Goal: Task Accomplishment & Management: Complete application form

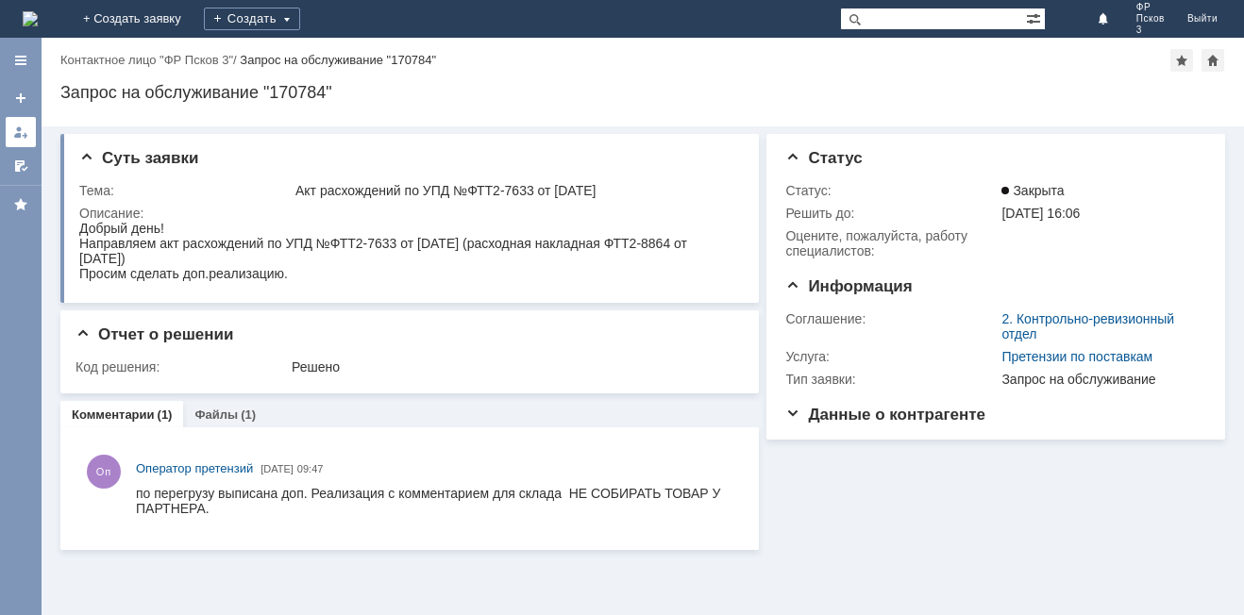
click at [28, 137] on link at bounding box center [21, 132] width 30 height 30
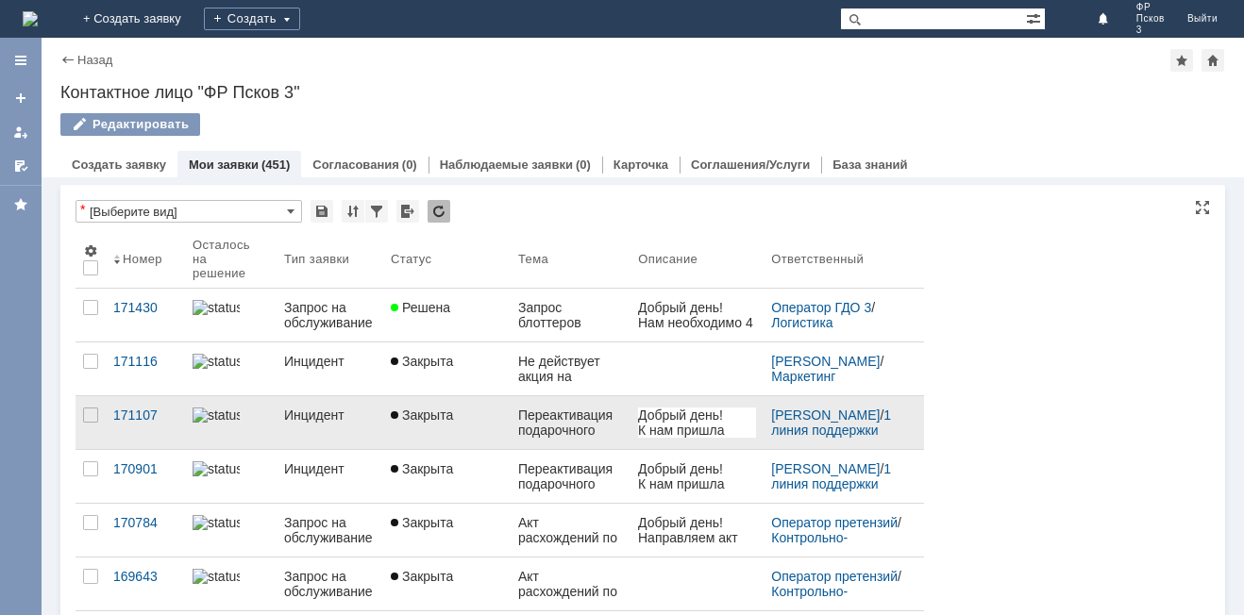
click at [561, 430] on div "Переактивация подарочного сертификата" at bounding box center [570, 423] width 105 height 30
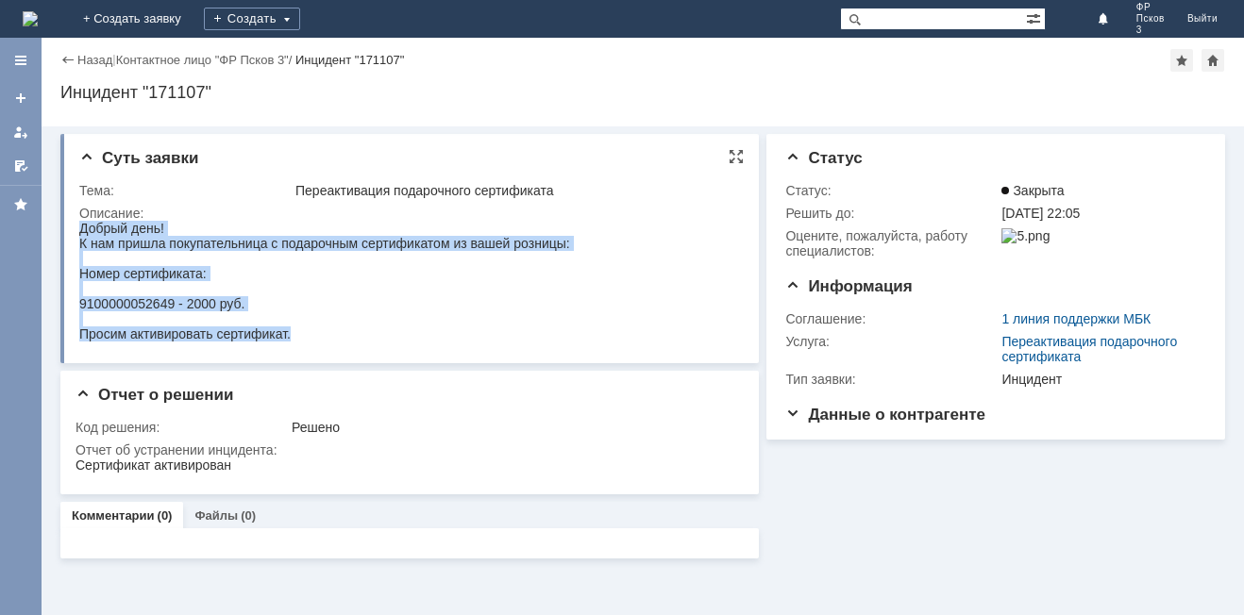
drag, startPoint x: 311, startPoint y: 337, endPoint x: 59, endPoint y: 226, distance: 275.9
click at [79, 226] on html "Добрый день! К нам пришла покупательница с подарочным сертификатом из вашей роз…" at bounding box center [400, 281] width 643 height 121
copy body "Добрый день! К нам пришла покупательница с подарочным сертификатом из вашей роз…"
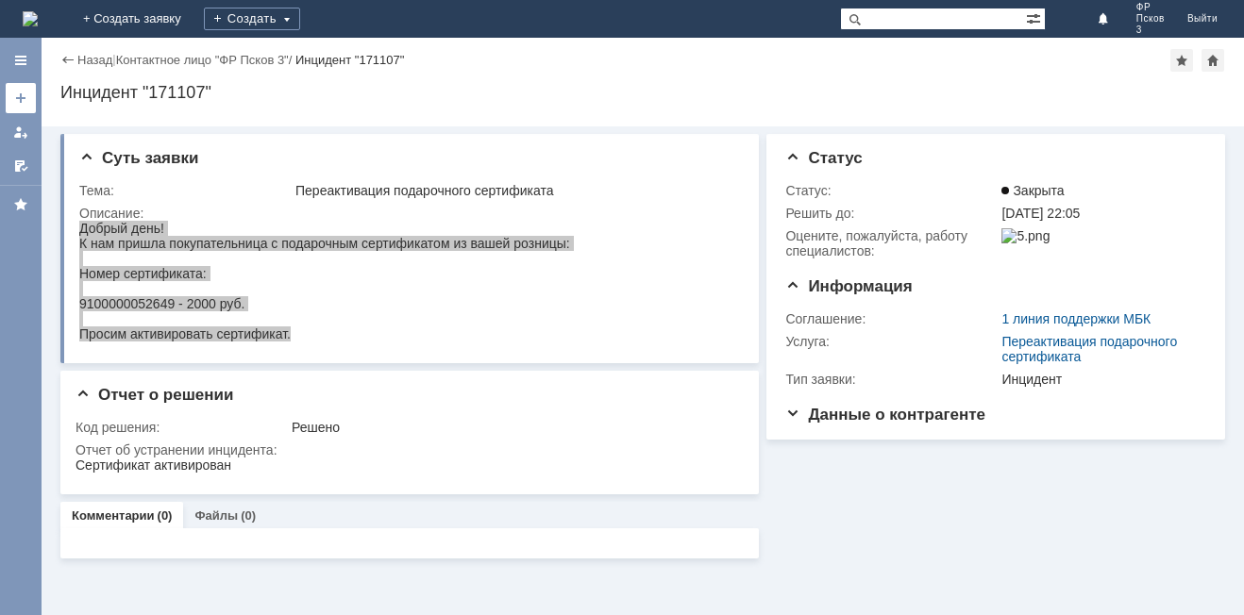
click at [27, 105] on div at bounding box center [20, 98] width 15 height 15
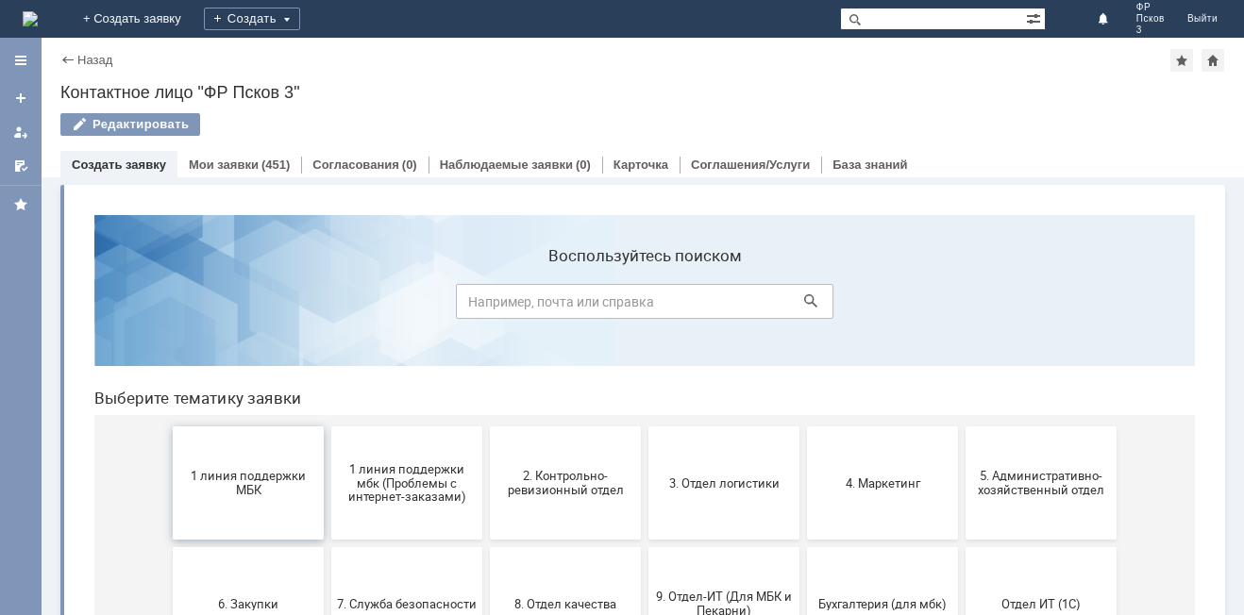
click at [249, 464] on button "1 линия поддержки МБК" at bounding box center [248, 483] width 151 height 113
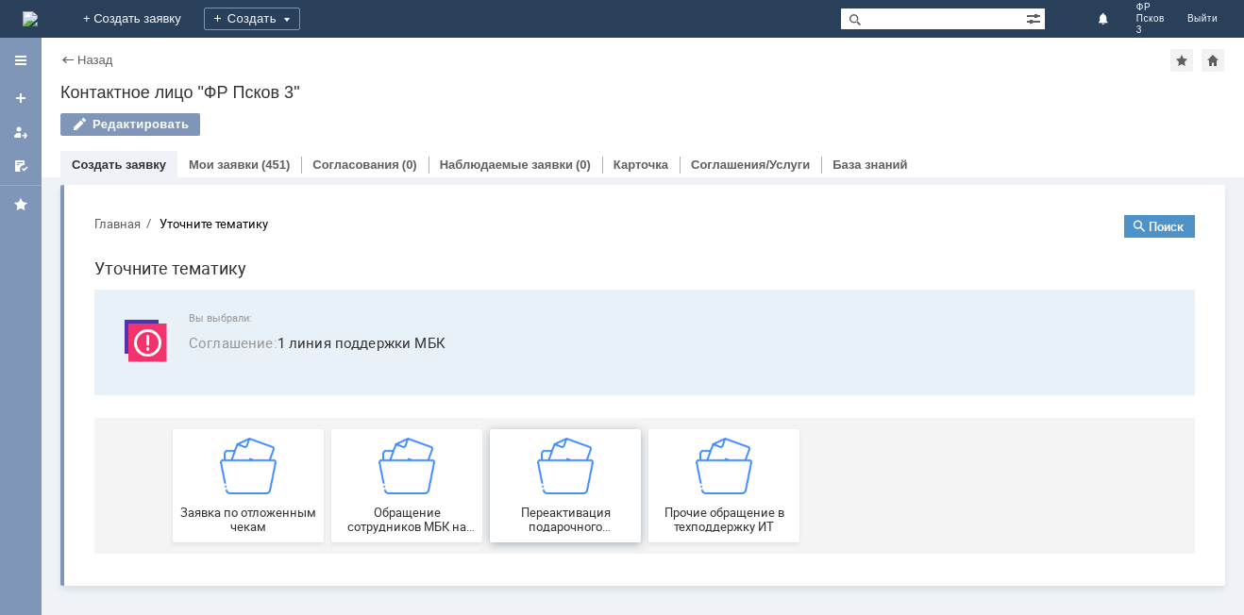
click at [555, 498] on div "Переактивация подарочного сертификата" at bounding box center [565, 486] width 140 height 96
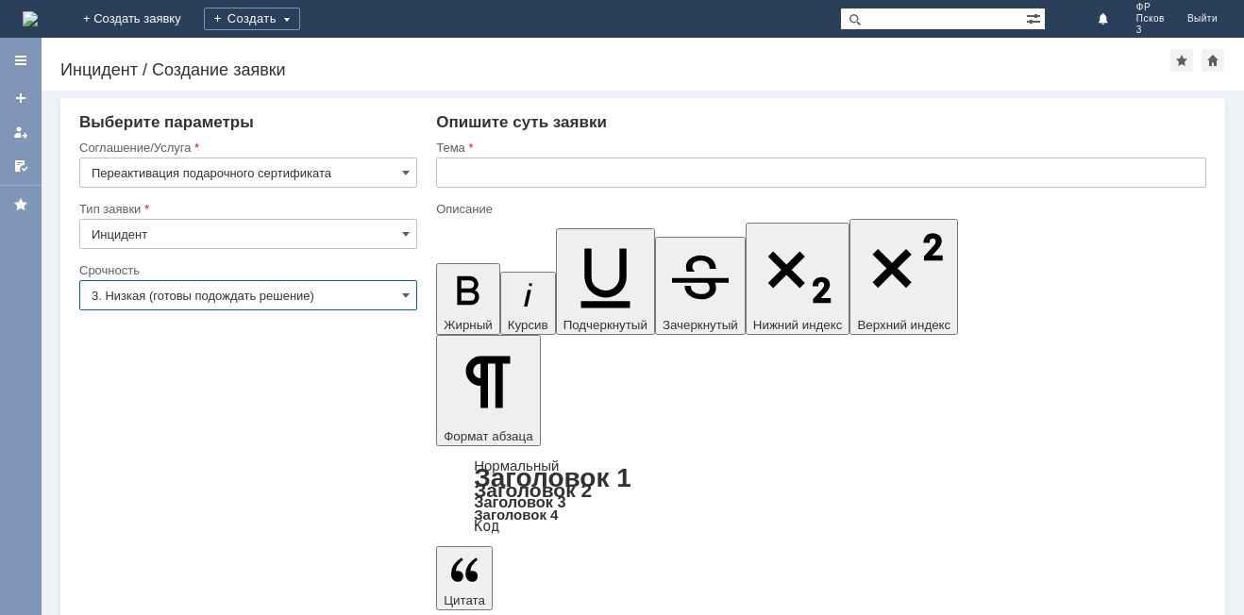
click at [203, 298] on input "3. Низкая (готовы подождать решение)" at bounding box center [248, 295] width 338 height 30
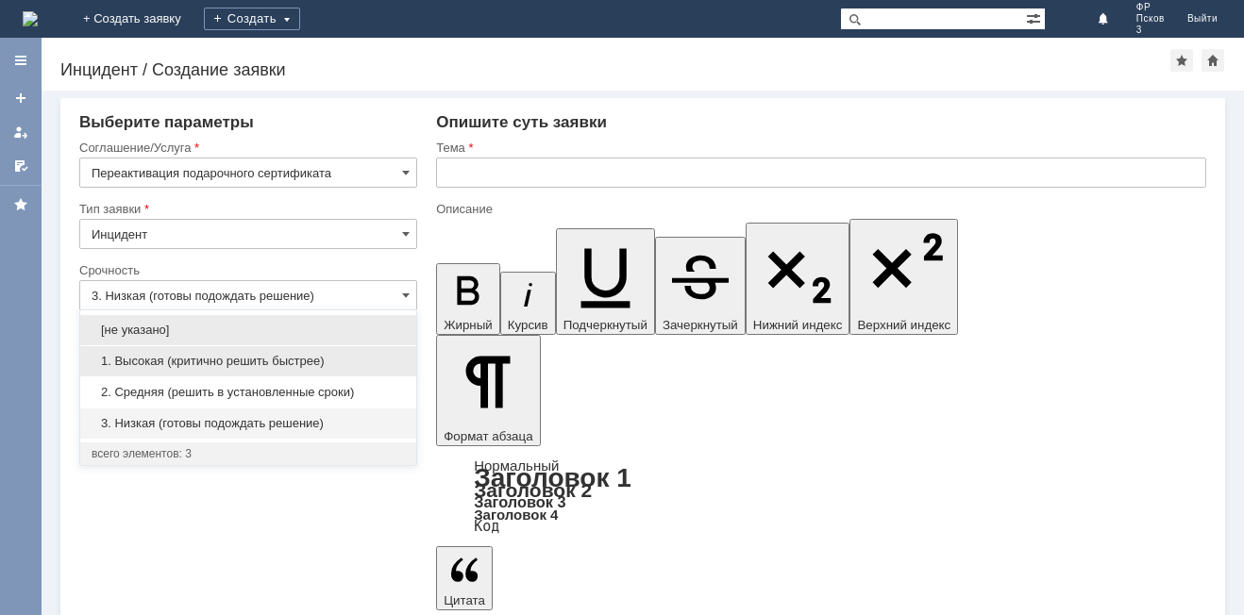
click at [178, 360] on span "1. Высокая (критично решить быстрее)" at bounding box center [248, 361] width 313 height 15
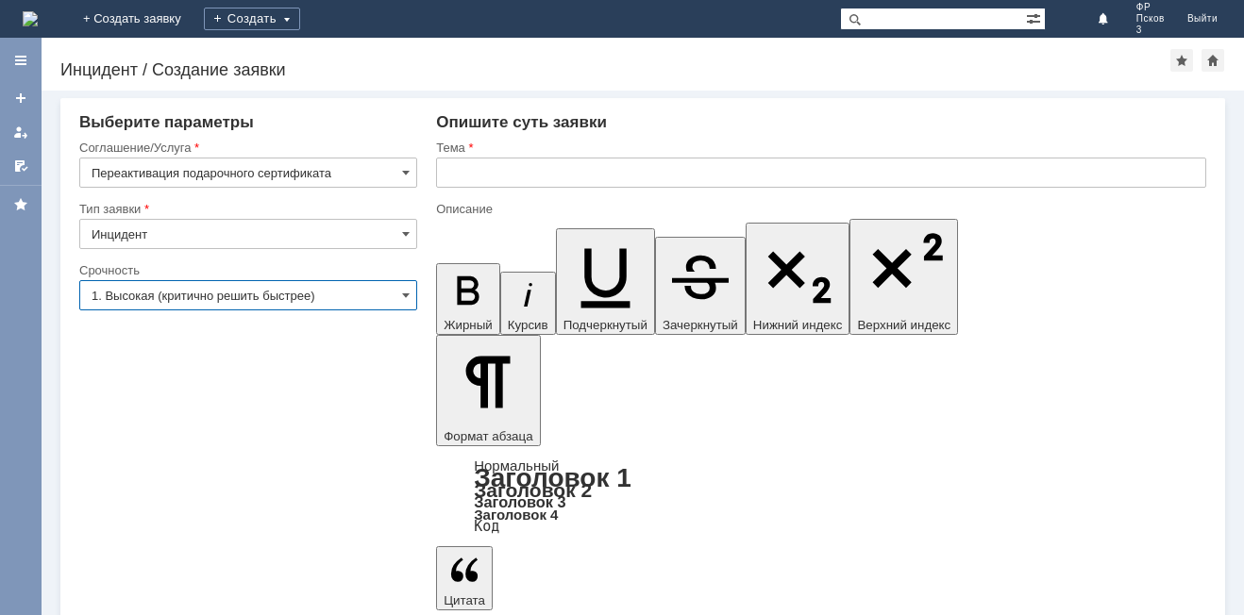
type input "1. Высокая (критично решить быстрее)"
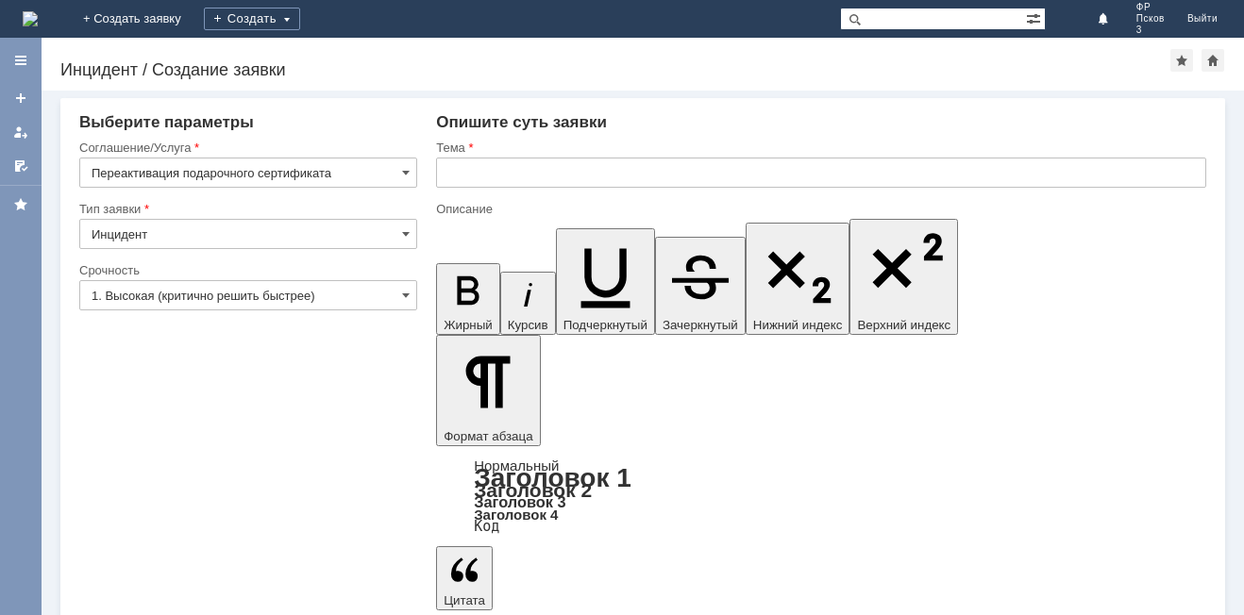
drag, startPoint x: 549, startPoint y: 5105, endPoint x: 445, endPoint y: 5106, distance: 103.8
click at [539, 175] on input "text" at bounding box center [821, 173] width 770 height 30
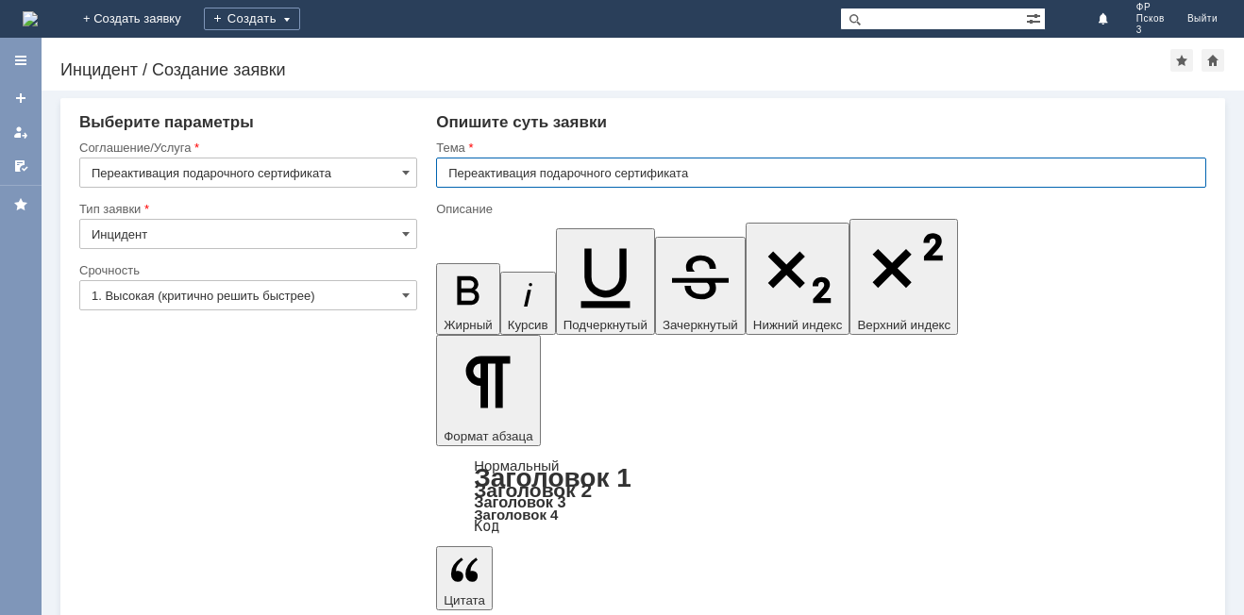
type input "Переактивация подарочного сертификата"
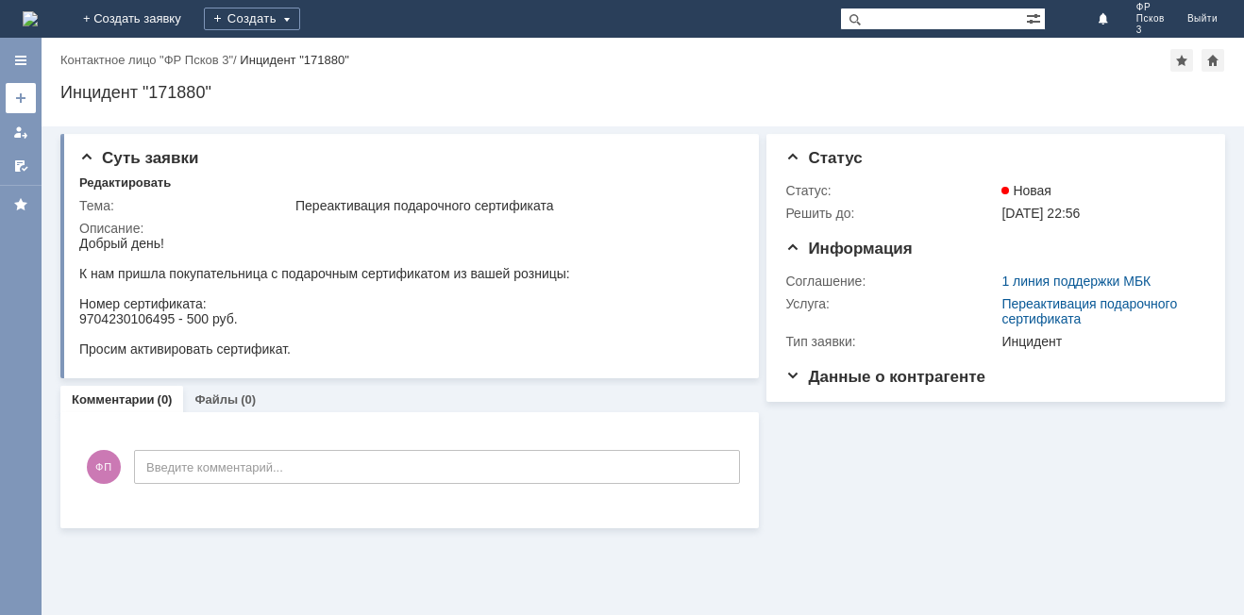
click at [25, 103] on div at bounding box center [20, 98] width 15 height 15
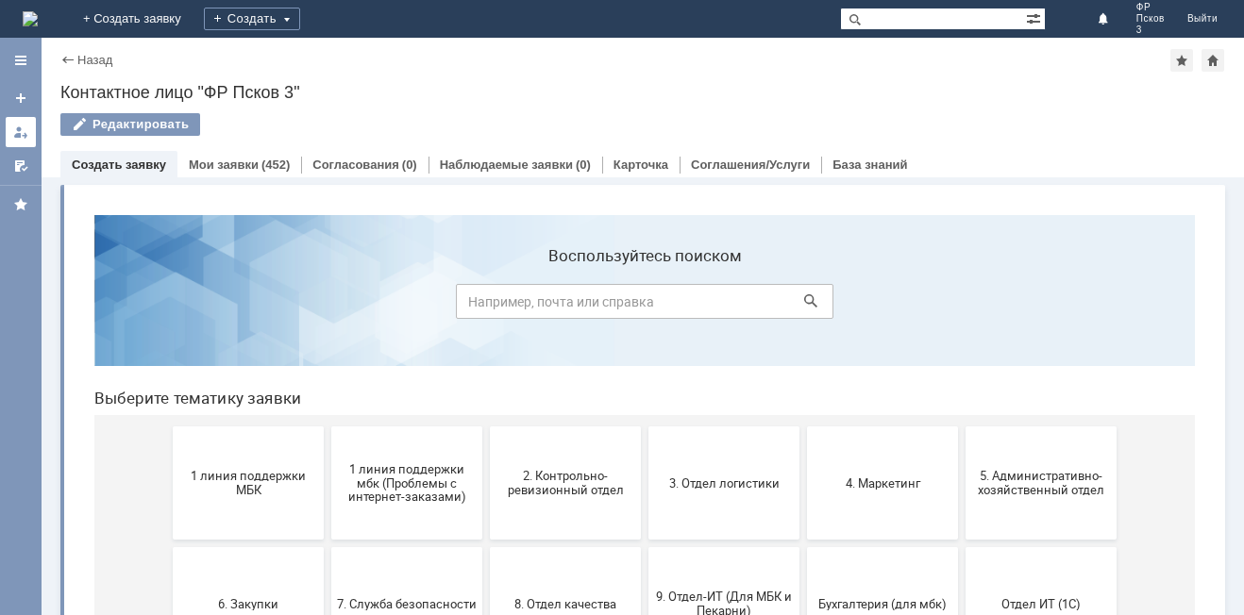
click at [23, 128] on div at bounding box center [20, 132] width 15 height 15
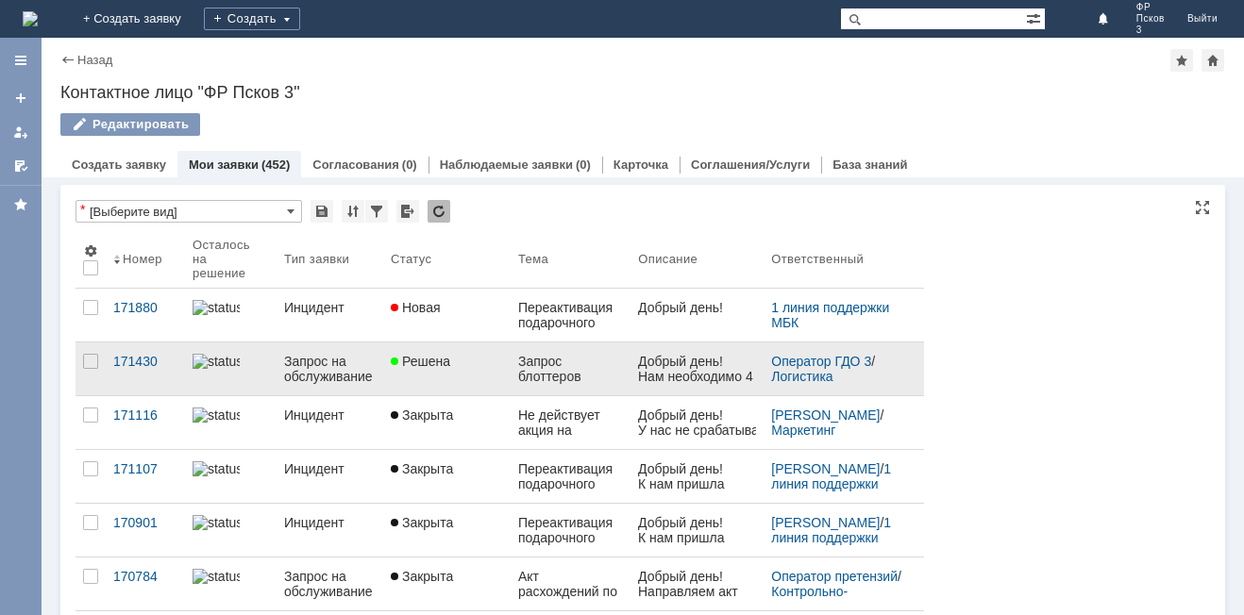
click at [534, 363] on div "Запрос блоттеров" at bounding box center [570, 369] width 105 height 30
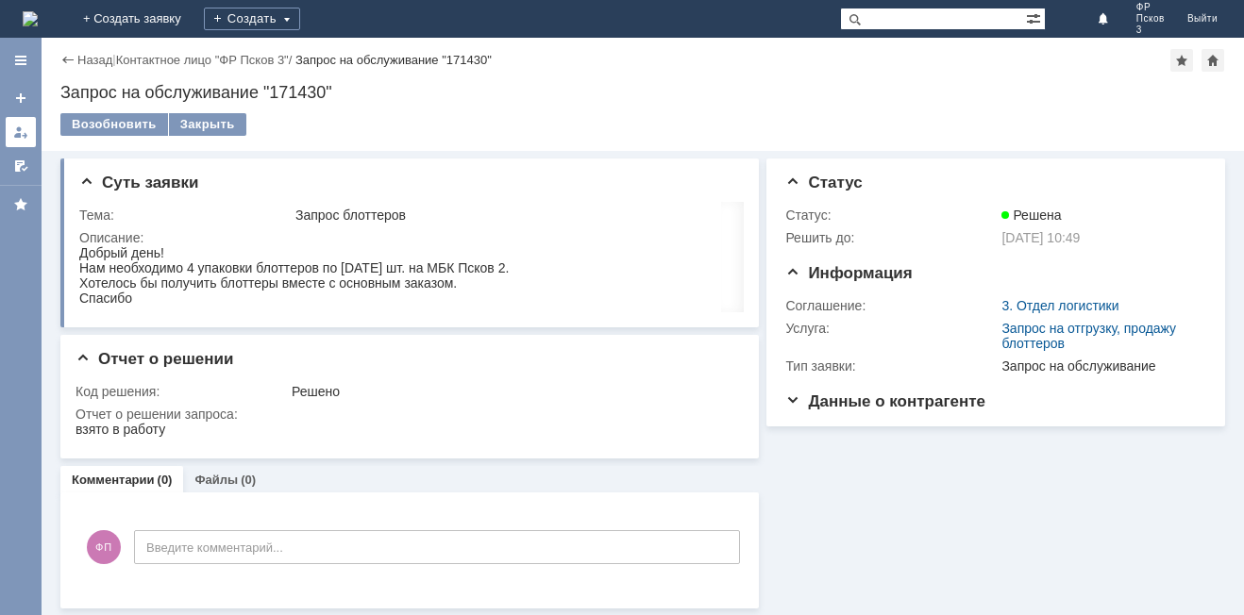
click at [22, 127] on div at bounding box center [20, 132] width 15 height 15
